Goal: Answer question/provide support: Participate in discussion

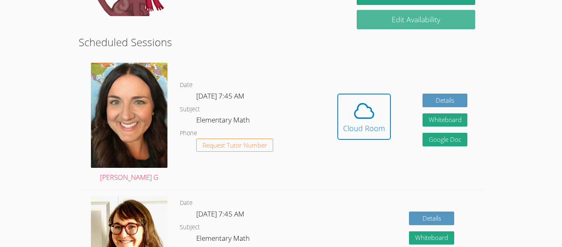
scroll to position [214, 0]
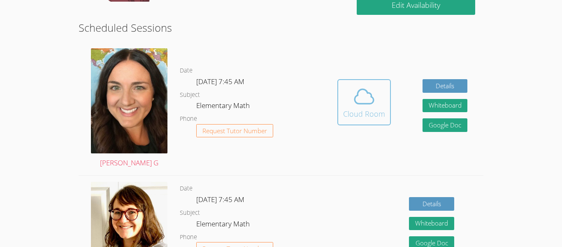
click at [342, 106] on button "Cloud Room" at bounding box center [364, 102] width 54 height 46
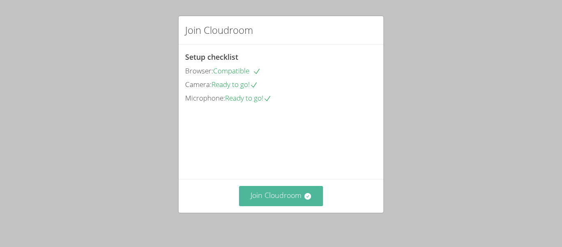
click at [283, 198] on button "Join Cloudroom" at bounding box center [281, 196] width 84 height 20
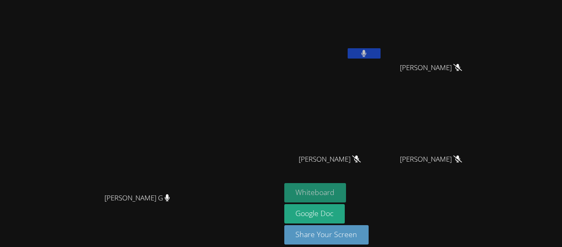
click at [347, 193] on button "Whiteboard" at bounding box center [315, 192] width 62 height 19
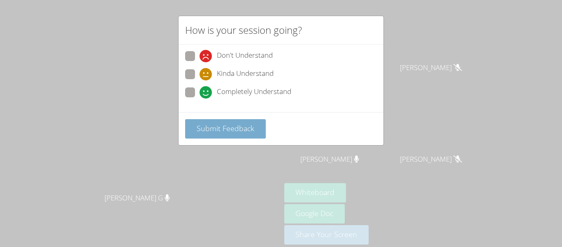
click at [245, 123] on span "Submit Feedback" at bounding box center [226, 128] width 58 height 10
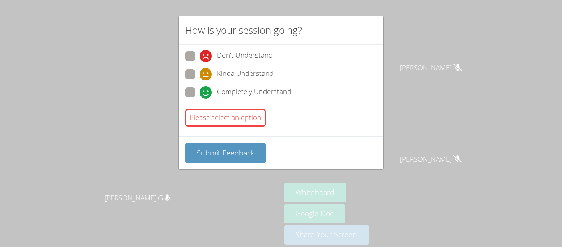
click at [123, 213] on div "How is your session going? Don't Understand Kinda Understand Completely Underst…" at bounding box center [281, 123] width 562 height 247
click at [200, 98] on span at bounding box center [200, 98] width 0 height 0
click at [200, 91] on input "Completely Understand" at bounding box center [203, 90] width 7 height 7
radio input "true"
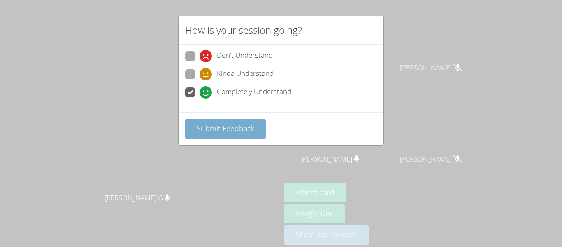
click at [214, 132] on span "Submit Feedback" at bounding box center [226, 128] width 58 height 10
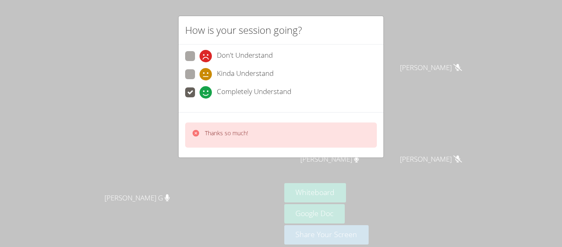
click at [155, 179] on div "How is your session going? Don't Understand Kinda Understand Completely Underst…" at bounding box center [281, 123] width 562 height 247
click at [154, 179] on div "How is your session going? Don't Understand Kinda Understand Completely Underst…" at bounding box center [281, 123] width 562 height 247
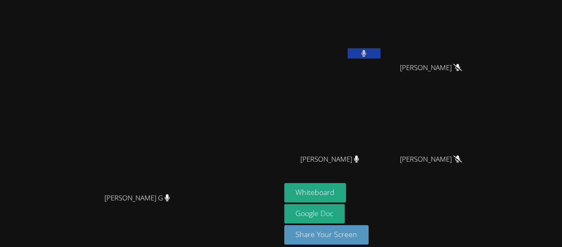
click at [154, 179] on video at bounding box center [140, 111] width 123 height 154
click at [347, 184] on button "Whiteboard" at bounding box center [315, 192] width 62 height 19
